Goal: Transaction & Acquisition: Purchase product/service

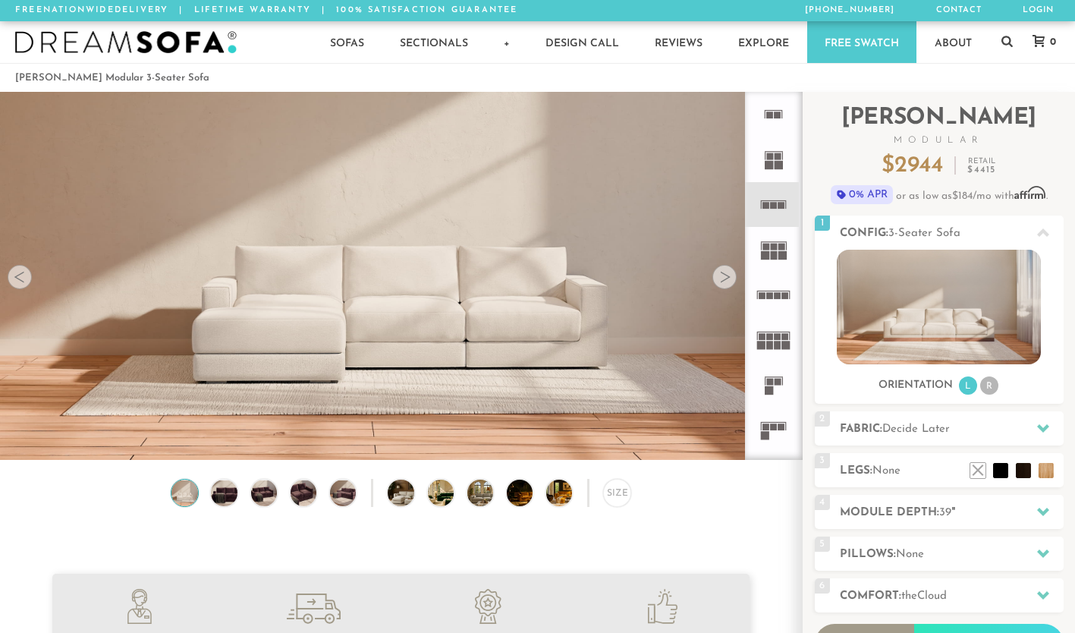
click at [1030, 420] on div at bounding box center [1043, 428] width 32 height 31
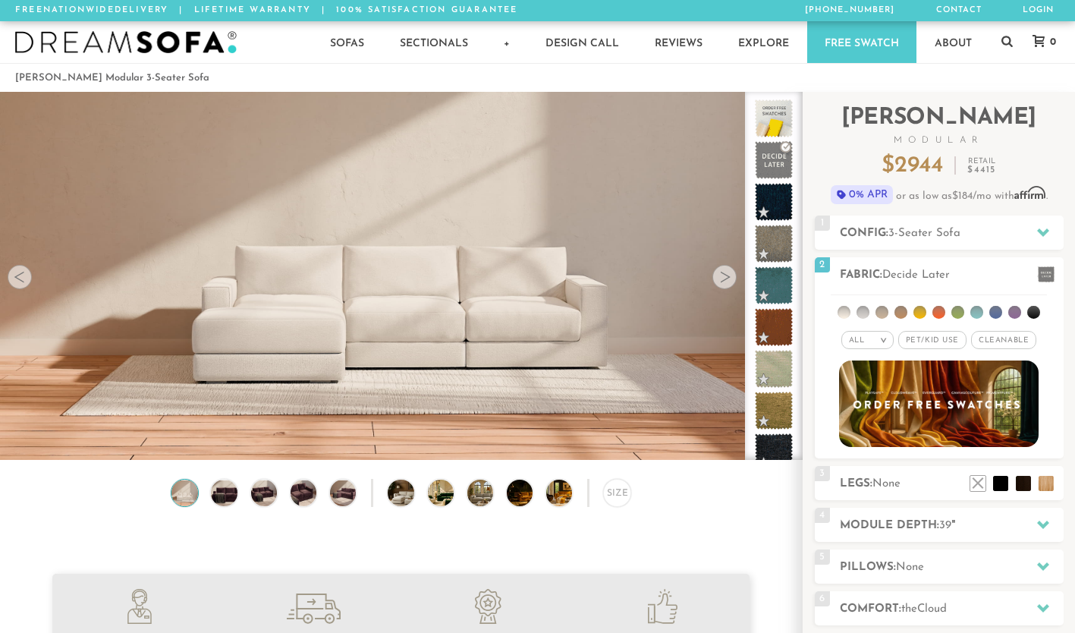
click at [960, 316] on li at bounding box center [957, 312] width 13 height 13
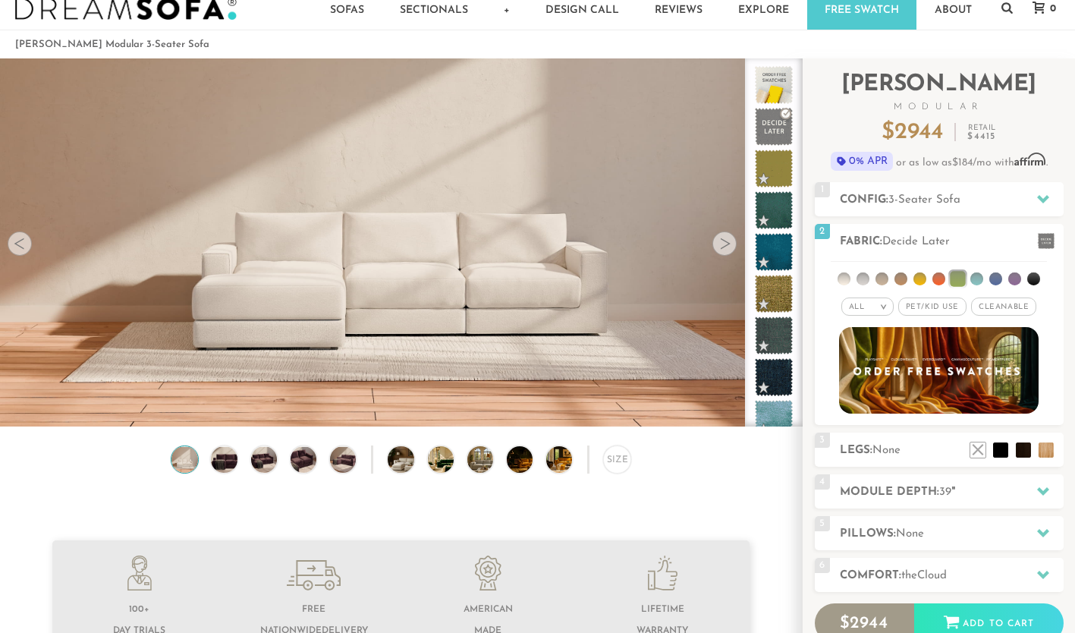
scroll to position [38, 0]
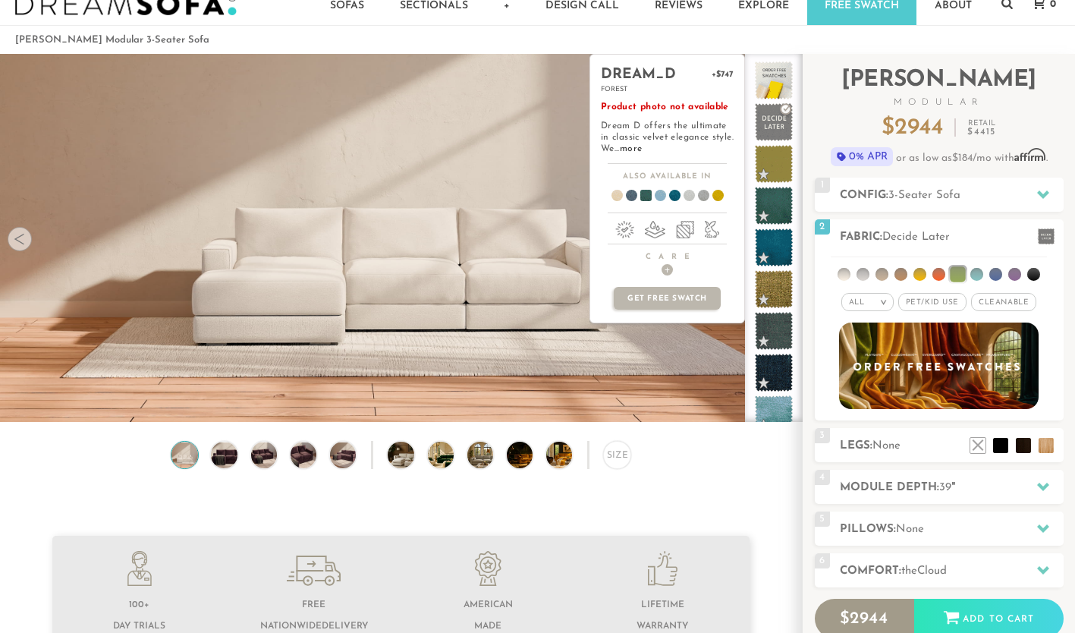
click at [770, 203] on span at bounding box center [774, 206] width 38 height 38
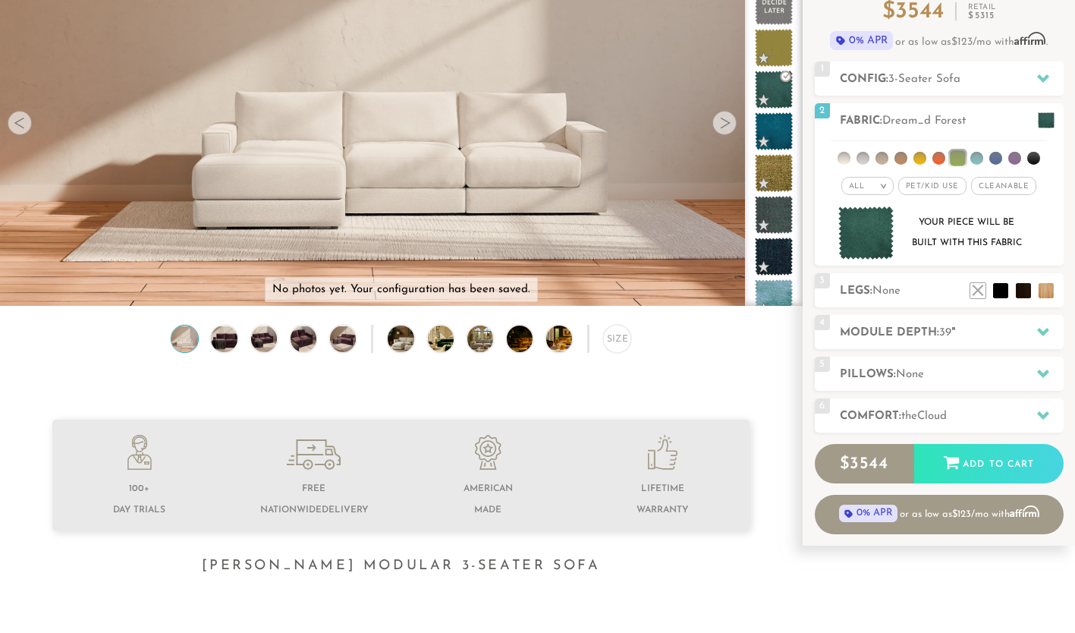
scroll to position [143, 0]
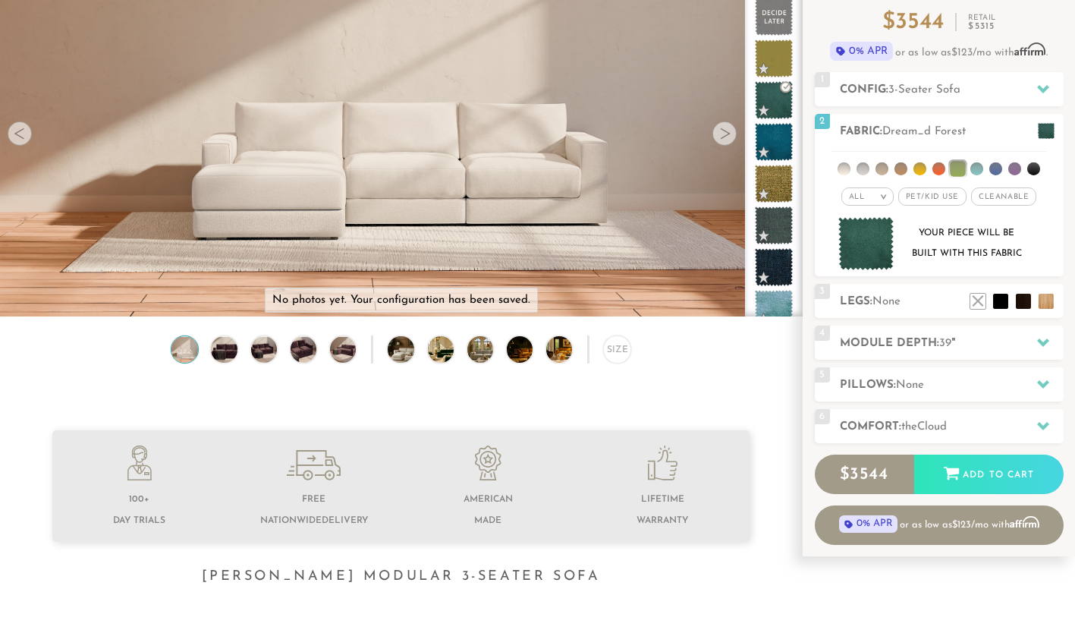
click at [918, 311] on div "3 Legs: None $0 $199 Nailheads:" at bounding box center [939, 301] width 249 height 34
click at [994, 300] on li at bounding box center [1000, 301] width 15 height 15
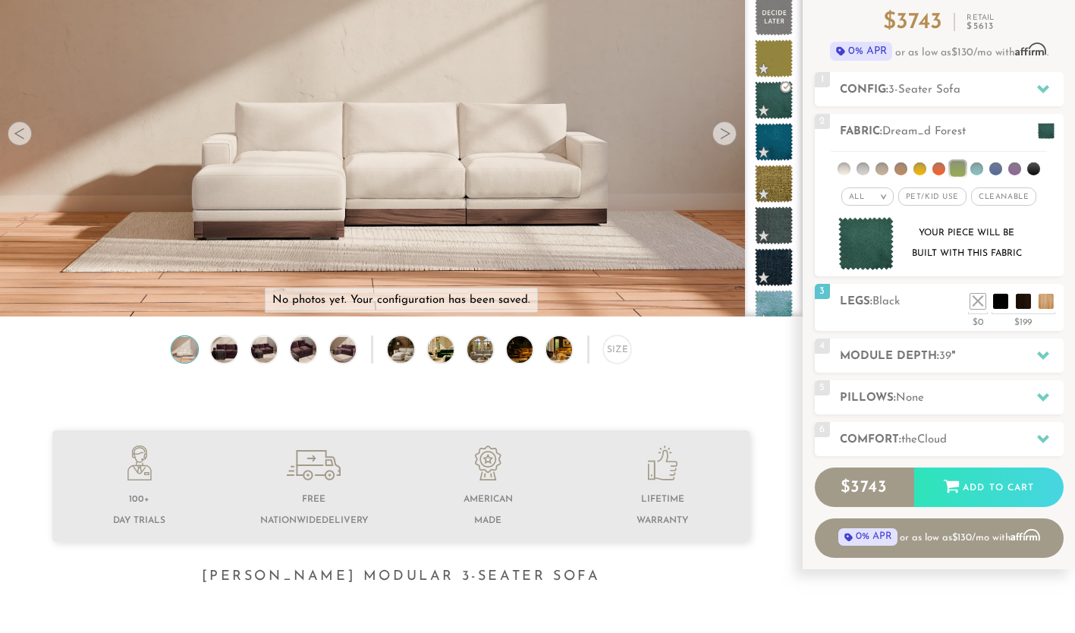
click at [978, 386] on div "5 Pillows: None" at bounding box center [939, 397] width 249 height 34
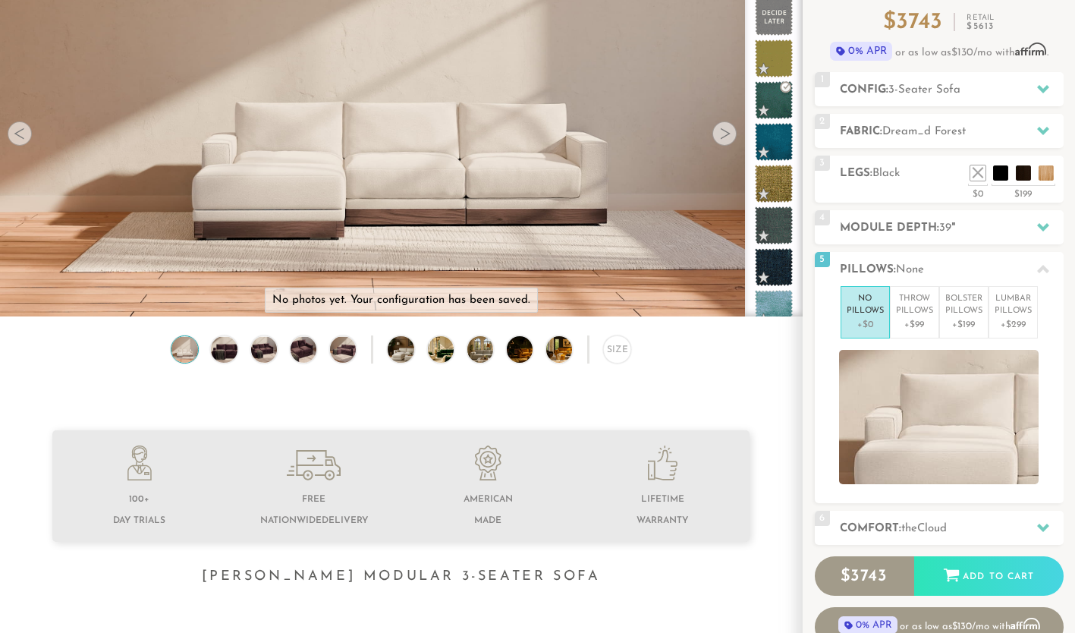
click at [914, 308] on p "Throw Pillows" at bounding box center [914, 305] width 37 height 25
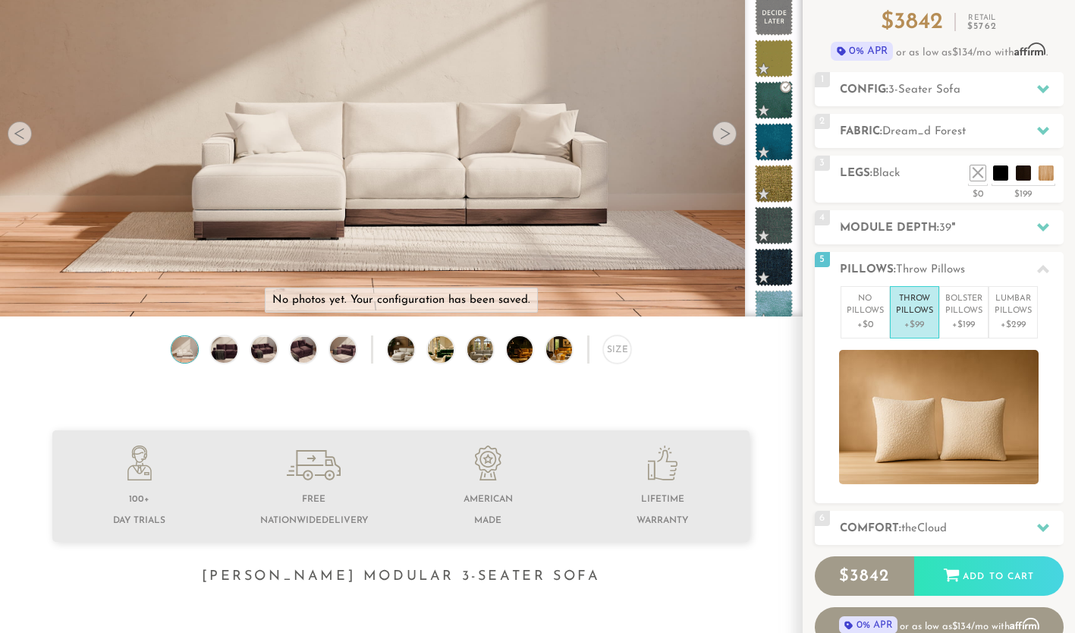
click at [918, 386] on img at bounding box center [938, 417] width 199 height 134
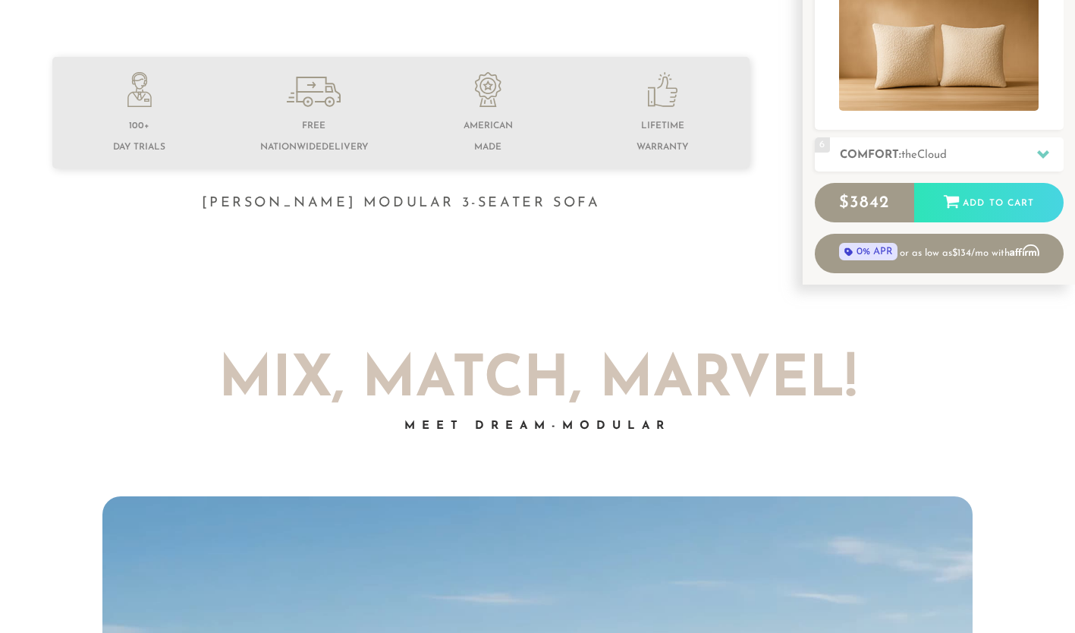
scroll to position [506, 0]
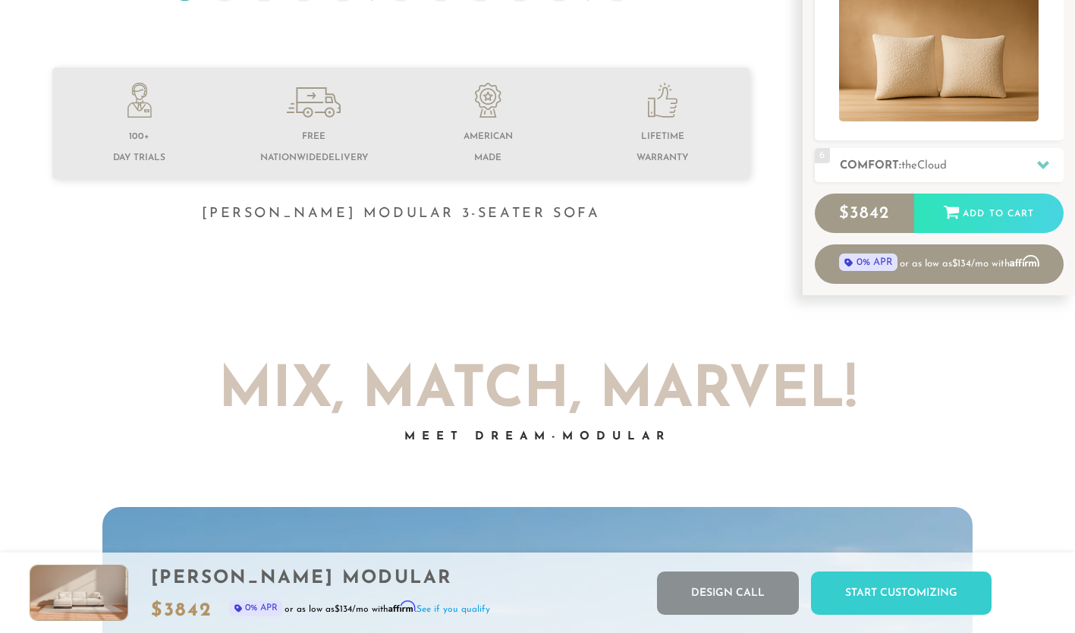
click at [1006, 214] on div "Add to Cart" at bounding box center [988, 213] width 149 height 41
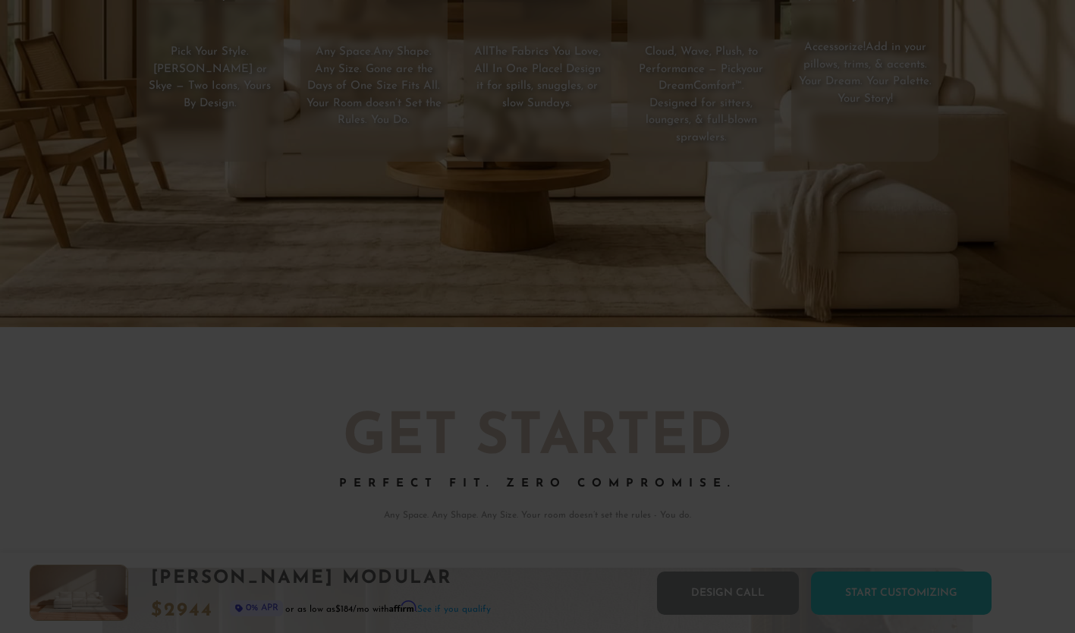
scroll to position [12, 12]
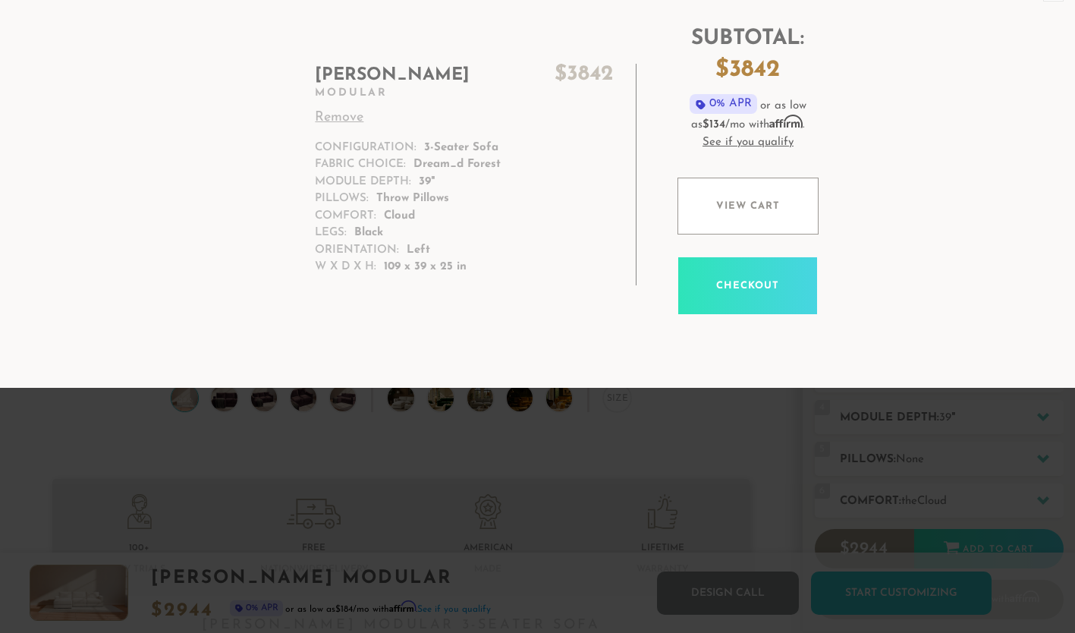
scroll to position [31, 0]
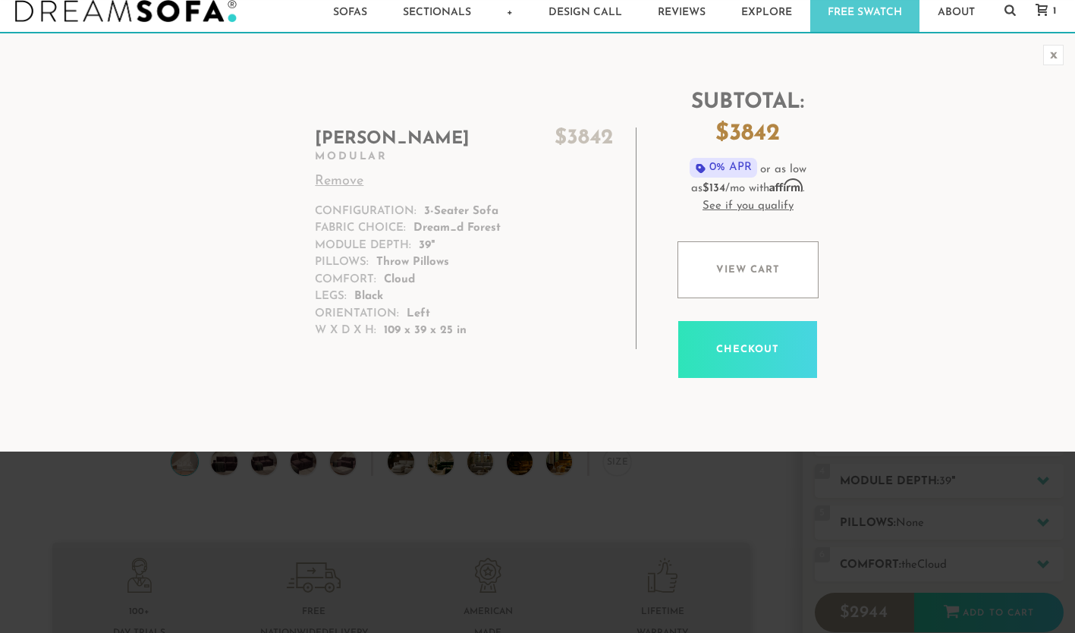
click at [916, 108] on td "Subtotal: $ 3842 0% APR or as low as $134 /mo with Affirm . See if you qualify …" at bounding box center [846, 242] width 403 height 372
click at [733, 276] on link "View cart" at bounding box center [747, 269] width 141 height 57
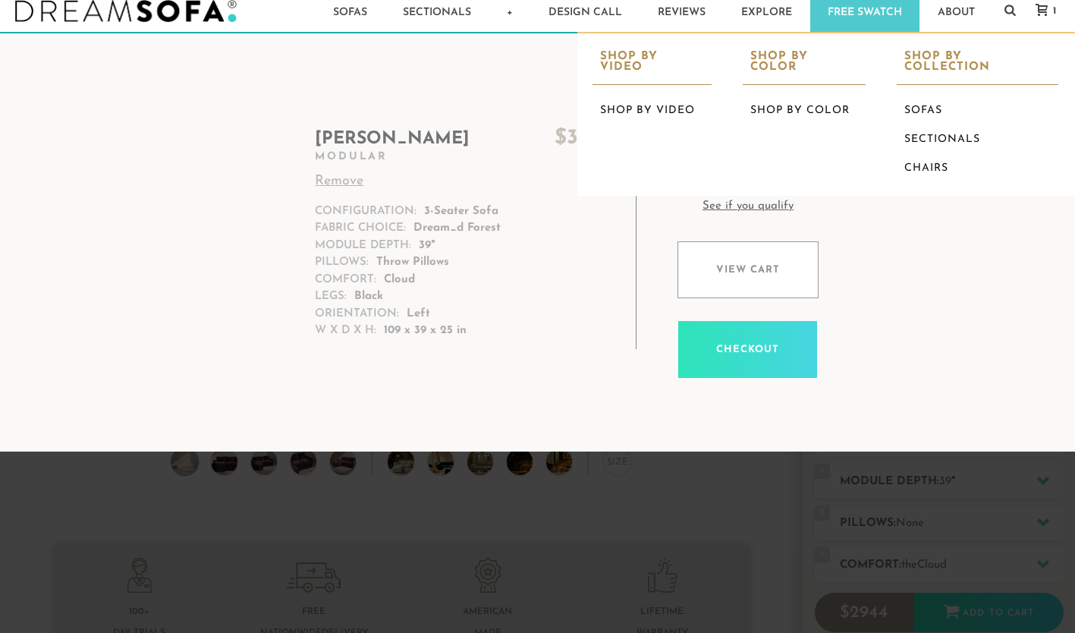
click at [762, 24] on link "Explore" at bounding box center [767, 11] width 86 height 42
click at [755, 18] on link "Explore" at bounding box center [767, 11] width 86 height 42
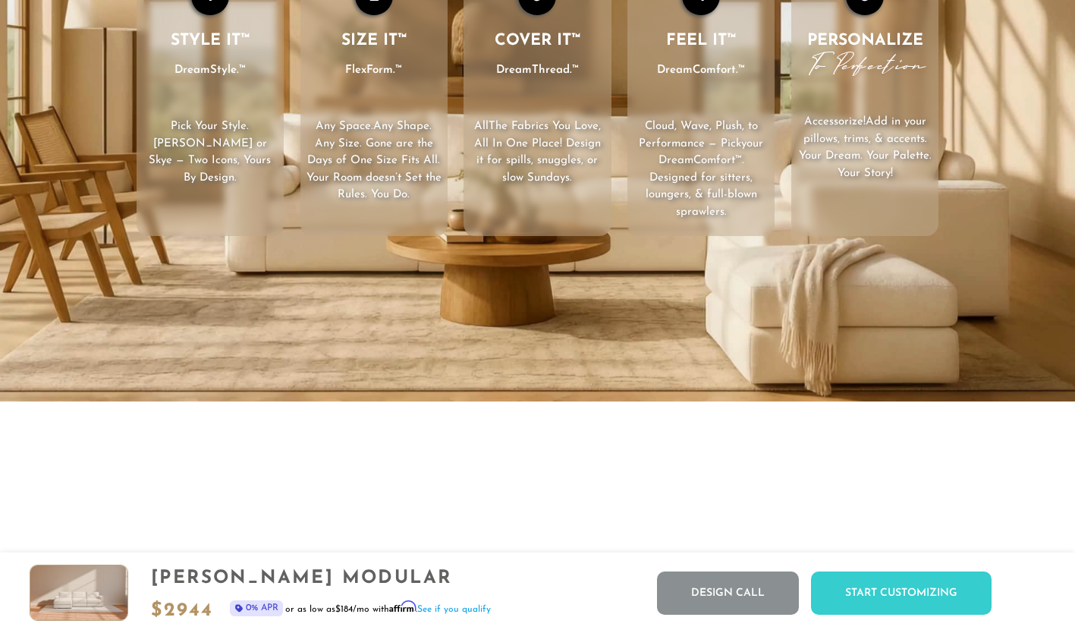
scroll to position [2216, 0]
